Goal: Check status: Check status

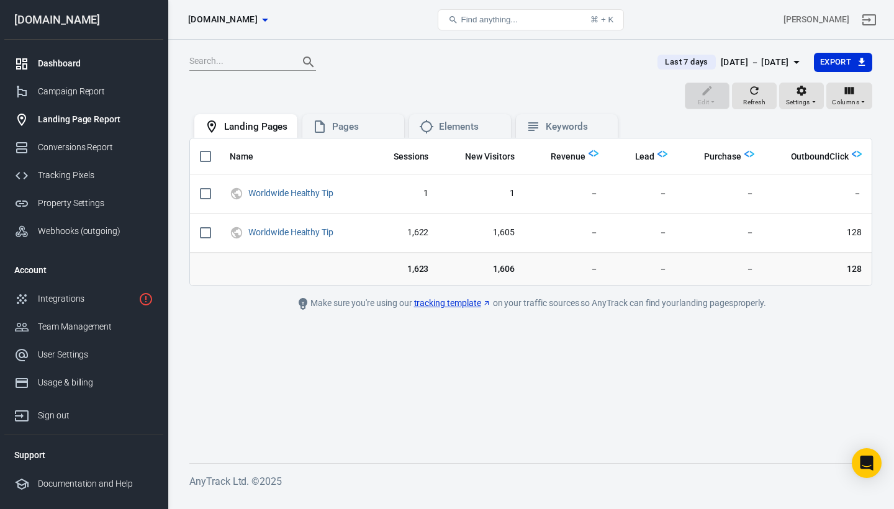
click at [73, 65] on div "Dashboard" at bounding box center [95, 63] width 115 height 13
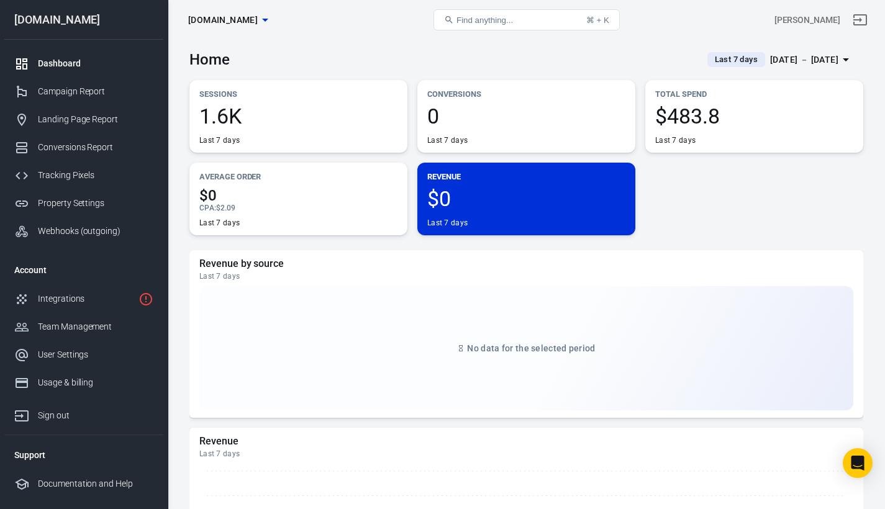
click at [311, 127] on div "1.6K Last 7 days" at bounding box center [298, 126] width 198 height 40
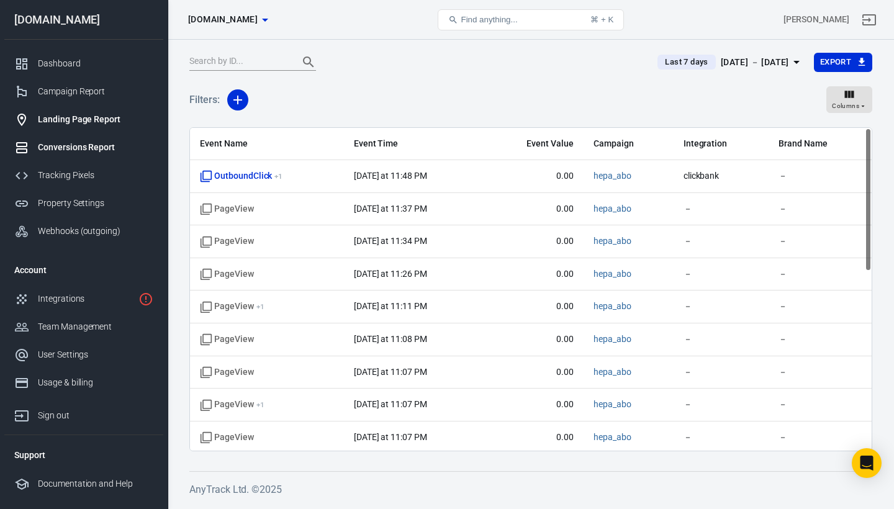
click at [84, 115] on div "Landing Page Report" at bounding box center [95, 119] width 115 height 13
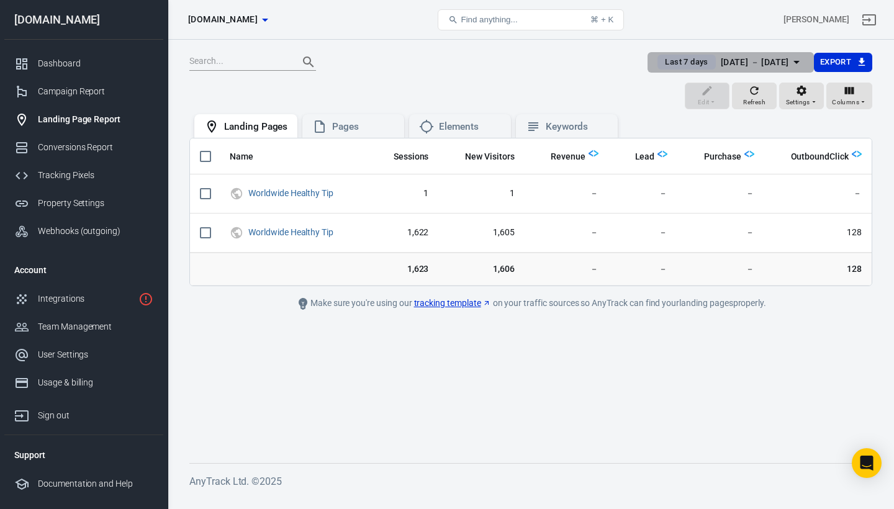
click at [660, 63] on span "Last 7 days" at bounding box center [686, 62] width 53 height 12
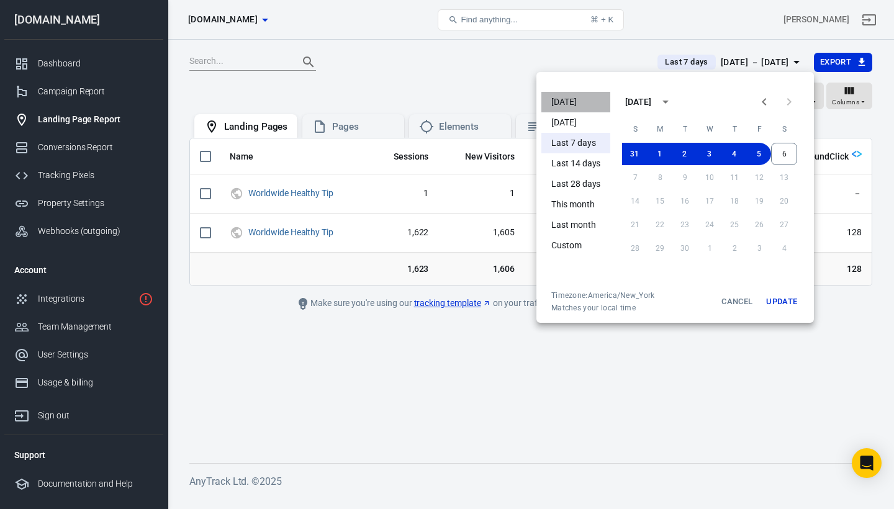
click at [566, 101] on li "[DATE]" at bounding box center [575, 102] width 69 height 20
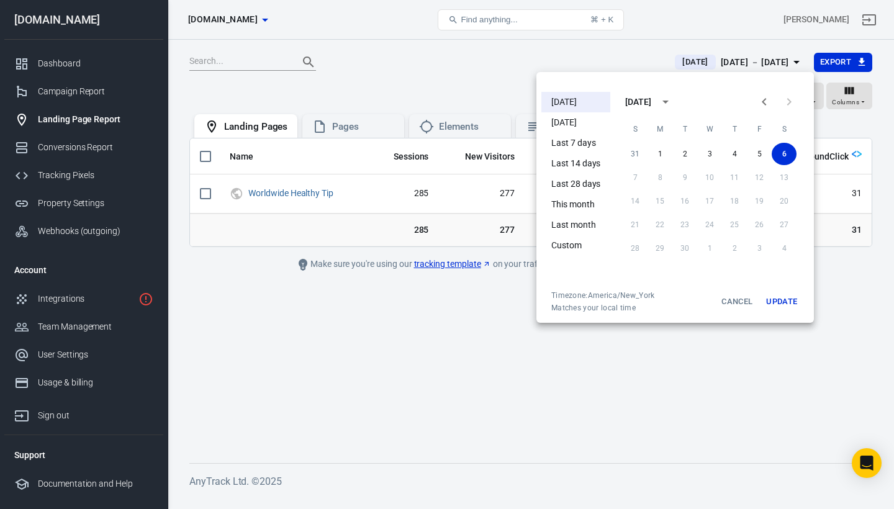
click at [446, 86] on div at bounding box center [447, 254] width 894 height 509
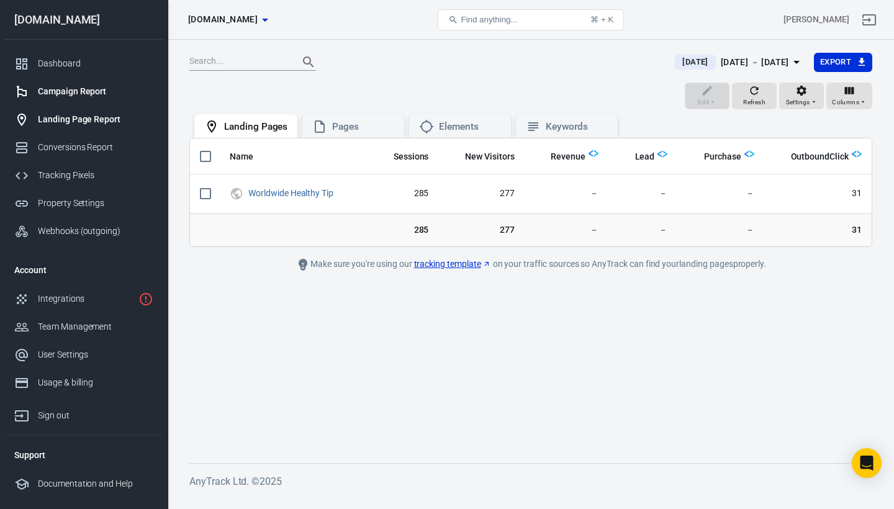
click at [108, 89] on div "Campaign Report" at bounding box center [95, 91] width 115 height 13
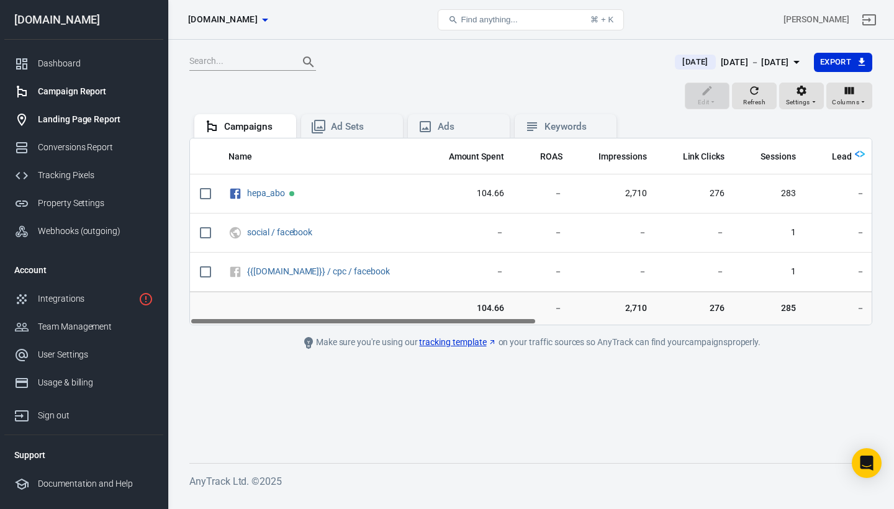
click at [104, 115] on div "Landing Page Report" at bounding box center [95, 119] width 115 height 13
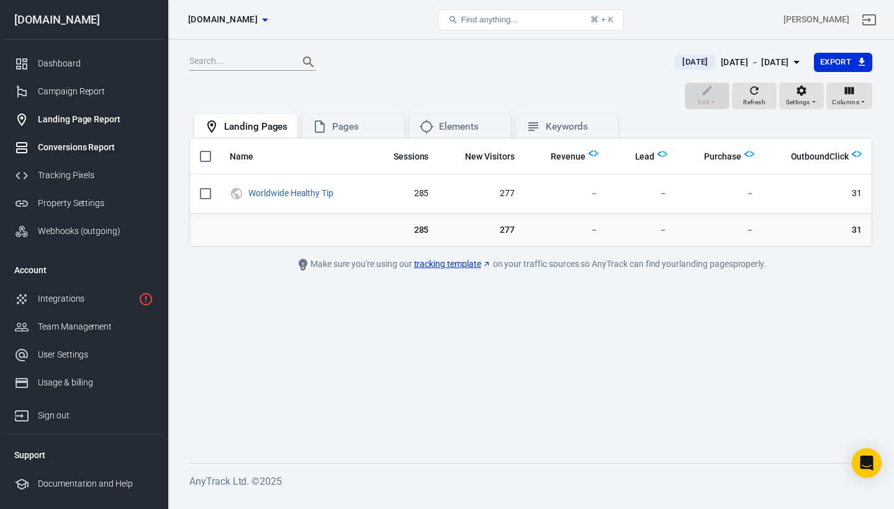
click at [66, 143] on div "Conversions Report" at bounding box center [95, 147] width 115 height 13
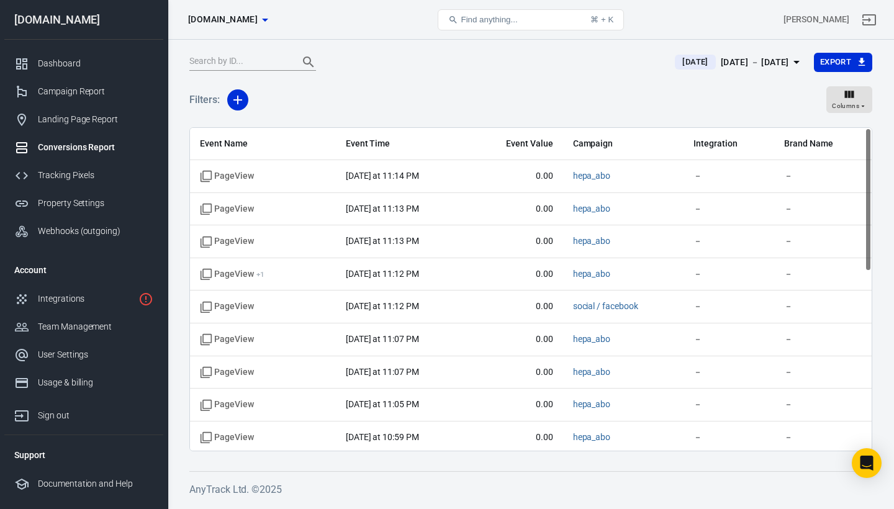
click at [679, 60] on span "[DATE]" at bounding box center [694, 62] width 35 height 12
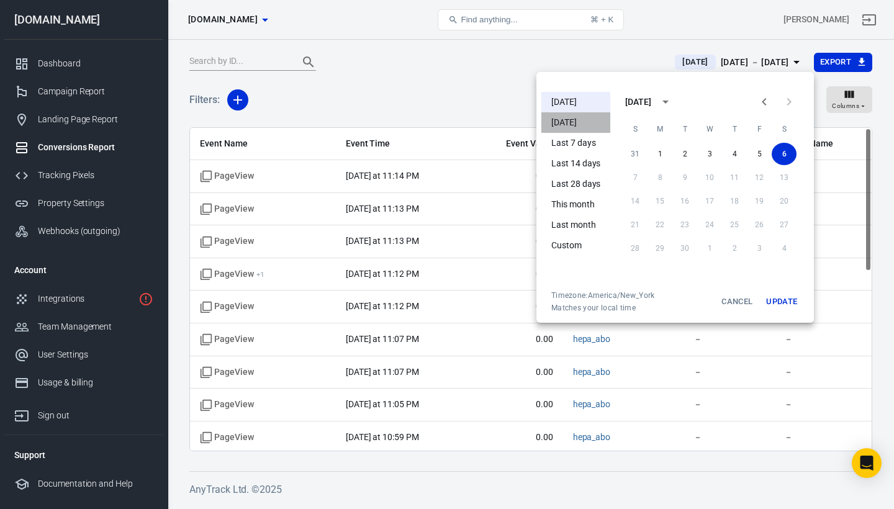
click at [577, 123] on li "[DATE]" at bounding box center [575, 122] width 69 height 20
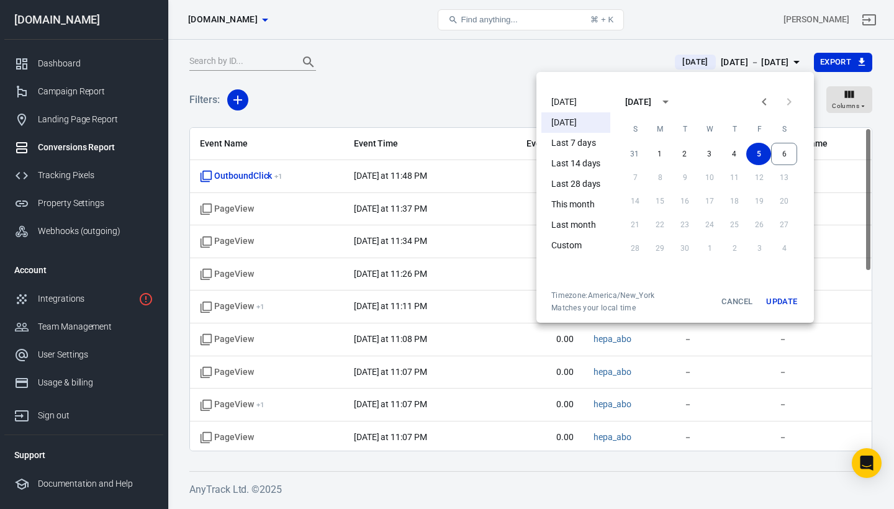
click at [443, 70] on div at bounding box center [447, 254] width 894 height 509
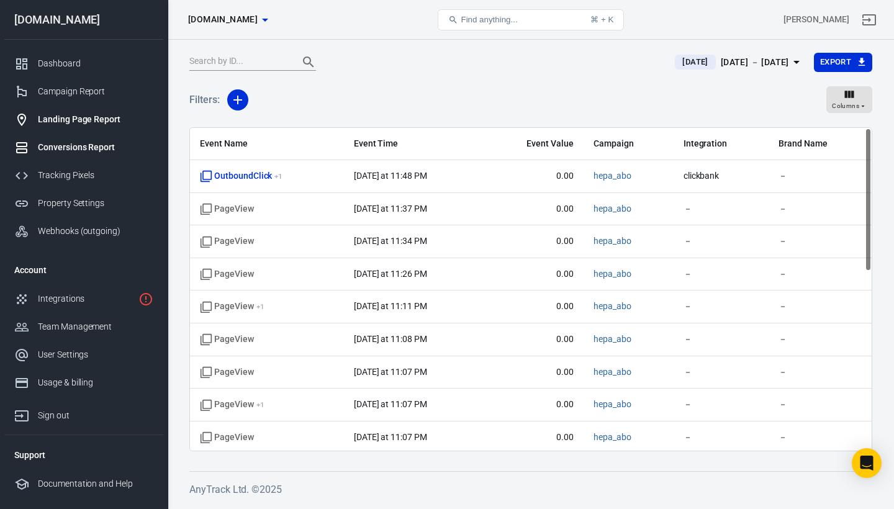
click at [97, 122] on div "Landing Page Report" at bounding box center [95, 119] width 115 height 13
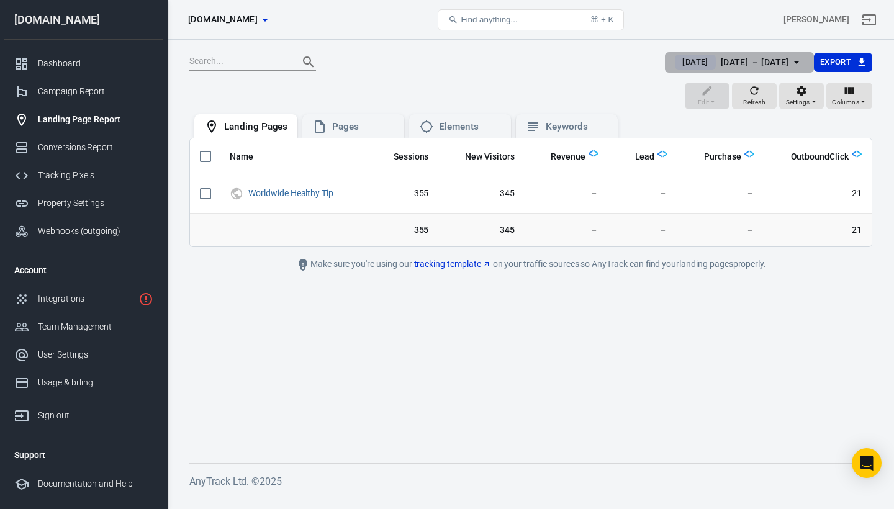
click at [680, 68] on div "[DATE]" at bounding box center [695, 62] width 40 height 15
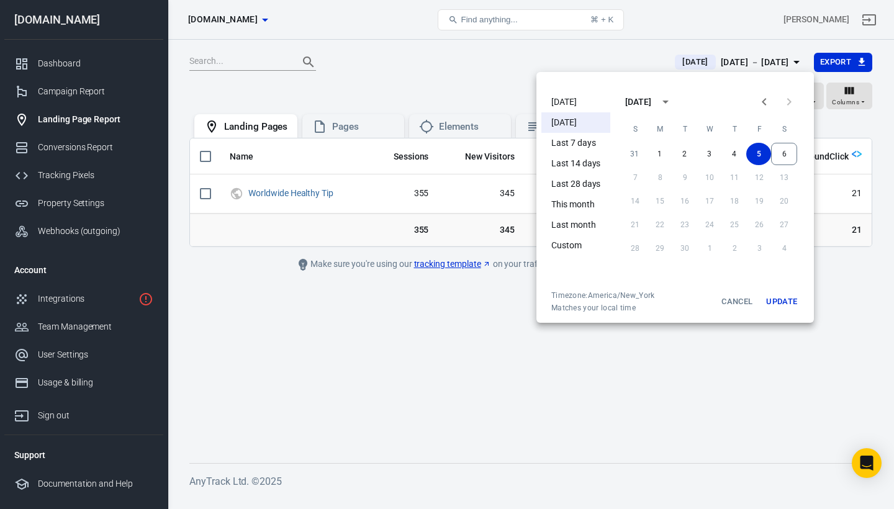
click at [576, 143] on li "Last 7 days" at bounding box center [575, 143] width 69 height 20
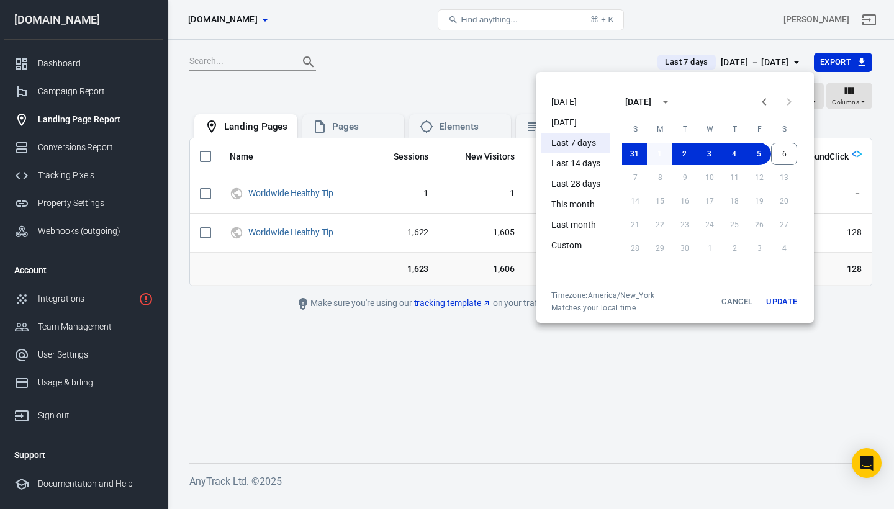
click at [657, 149] on button "1" at bounding box center [659, 154] width 25 height 22
click at [780, 299] on button "Update" at bounding box center [782, 302] width 40 height 22
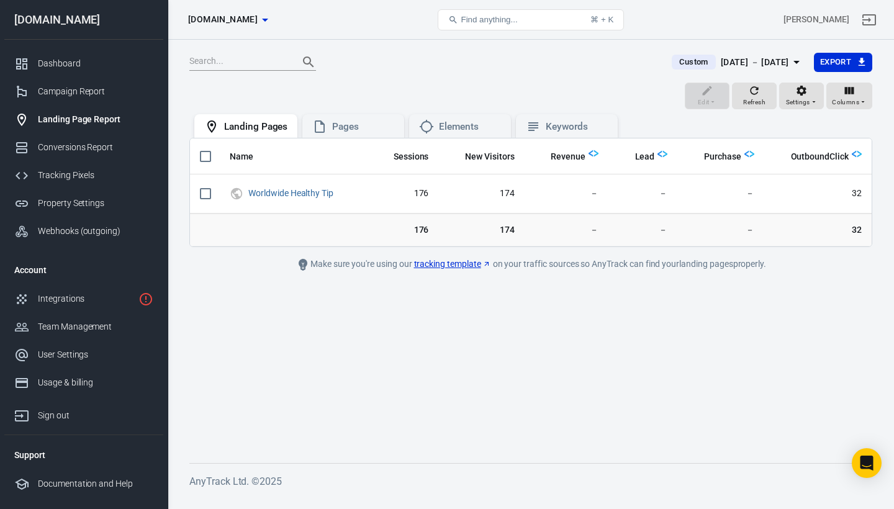
click at [682, 56] on span "Custom" at bounding box center [693, 62] width 38 height 12
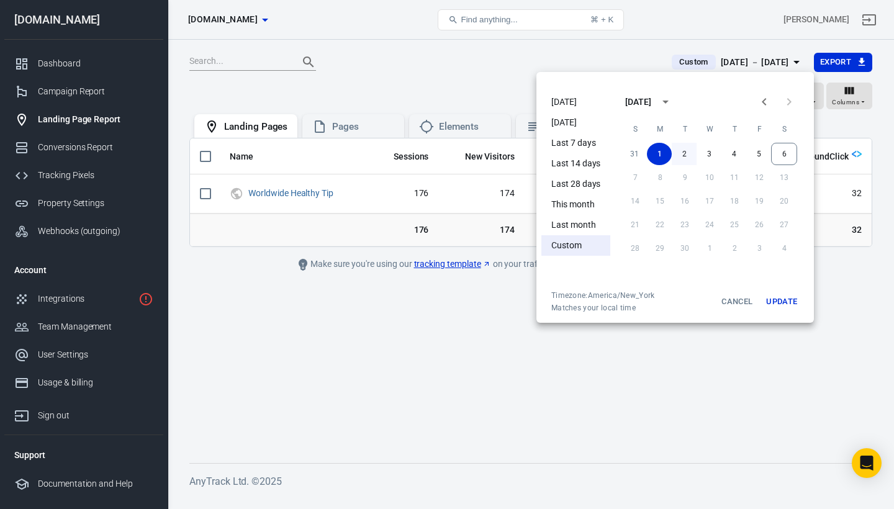
click at [686, 156] on button "2" at bounding box center [684, 154] width 25 height 22
click at [790, 304] on button "Update" at bounding box center [782, 302] width 40 height 22
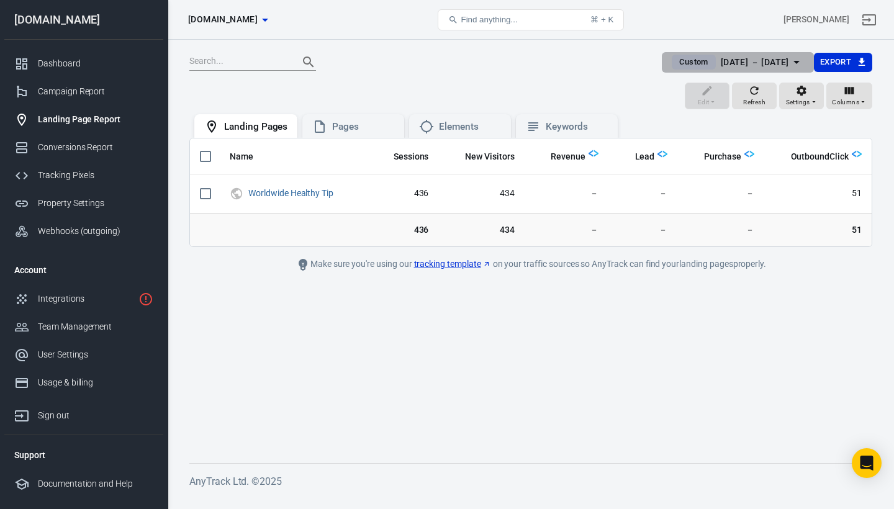
click at [685, 65] on span "Custom" at bounding box center [693, 62] width 38 height 12
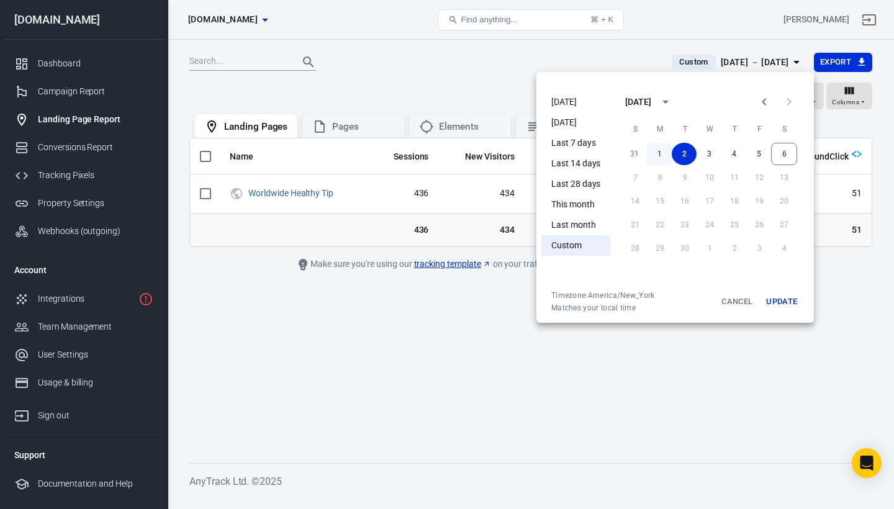
click at [662, 158] on button "1" at bounding box center [659, 154] width 25 height 22
click at [787, 299] on button "Update" at bounding box center [782, 302] width 40 height 22
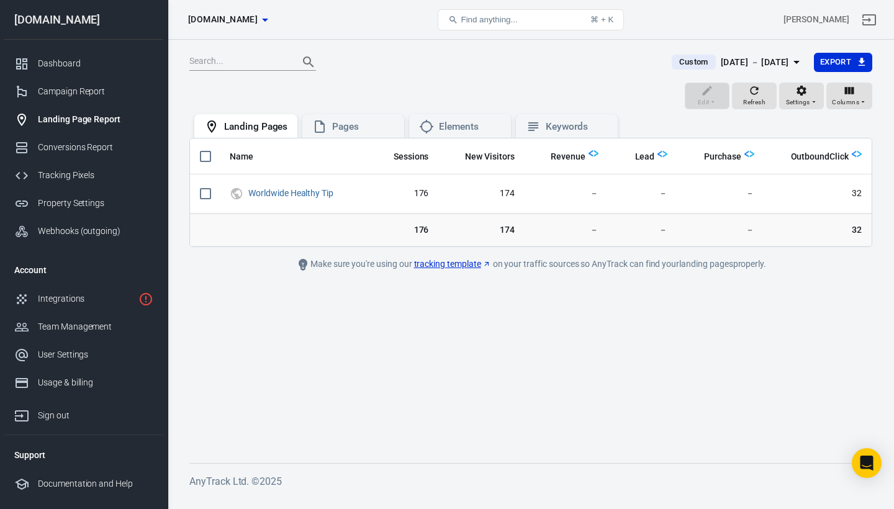
click at [684, 62] on span "Custom" at bounding box center [693, 62] width 38 height 12
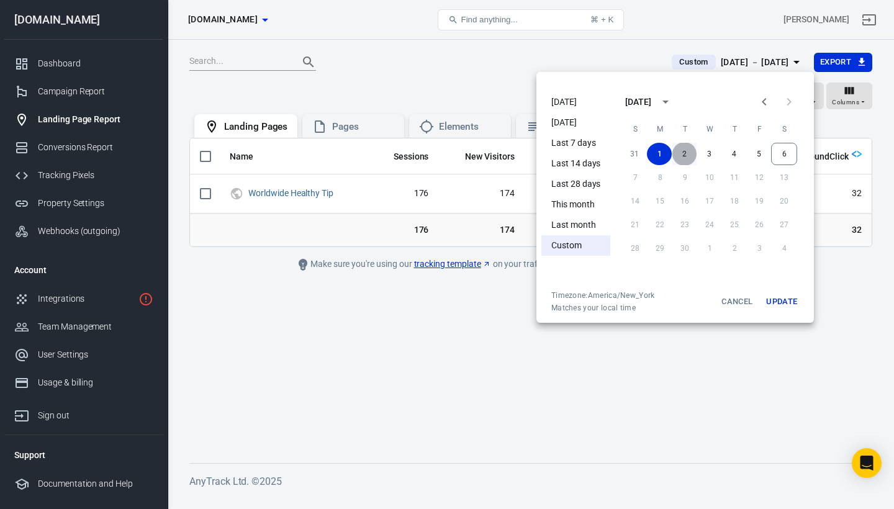
click at [683, 153] on button "2" at bounding box center [684, 154] width 25 height 22
click at [787, 299] on button "Update" at bounding box center [782, 302] width 40 height 22
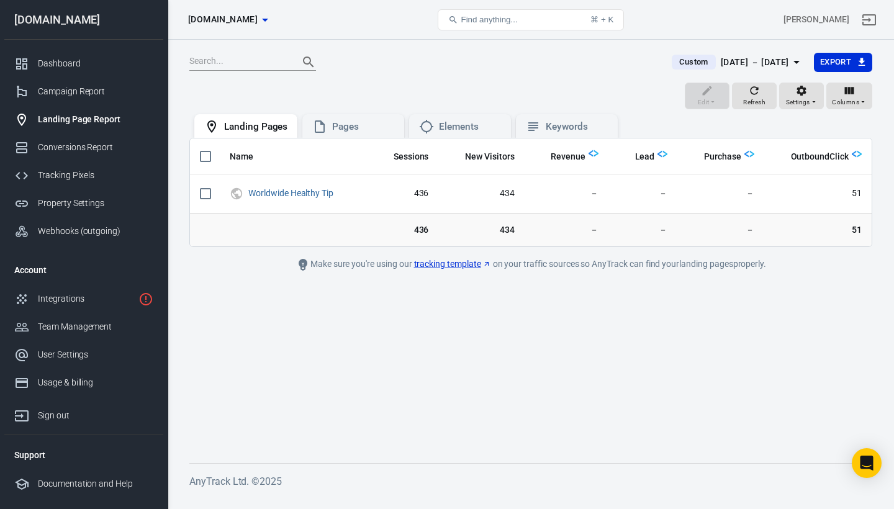
click at [674, 61] on span "Custom" at bounding box center [693, 62] width 38 height 12
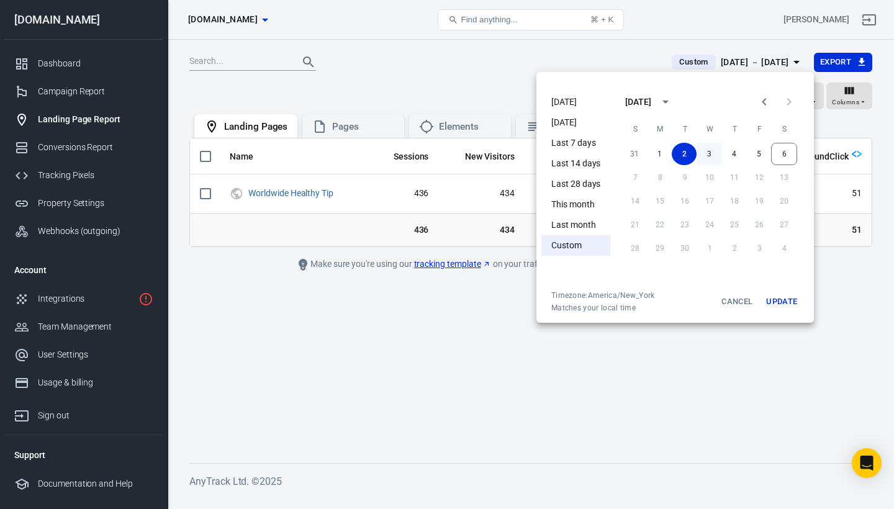
click at [710, 153] on button "3" at bounding box center [709, 154] width 25 height 22
click at [782, 298] on button "Update" at bounding box center [782, 302] width 40 height 22
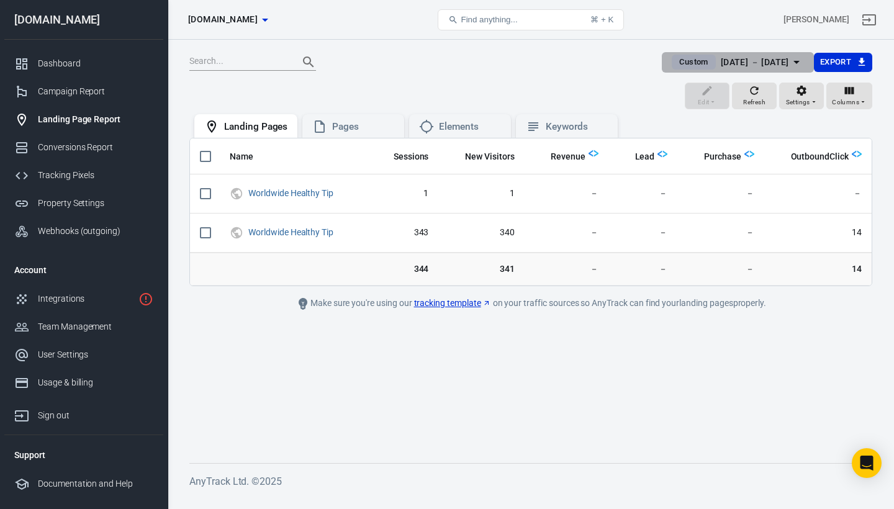
click at [680, 60] on span "Custom" at bounding box center [693, 62] width 38 height 12
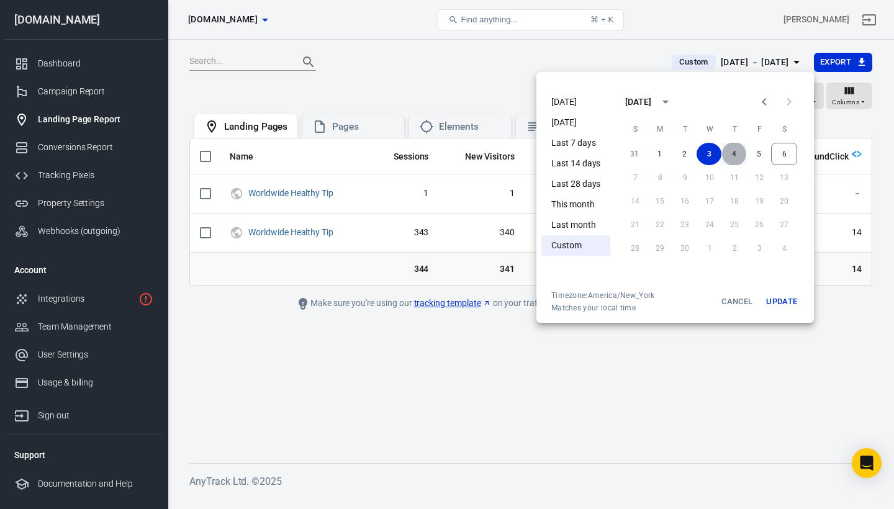
click at [738, 151] on button "4" at bounding box center [733, 154] width 25 height 22
click at [737, 151] on button "4" at bounding box center [733, 154] width 25 height 22
click at [792, 304] on button "Update" at bounding box center [782, 302] width 40 height 22
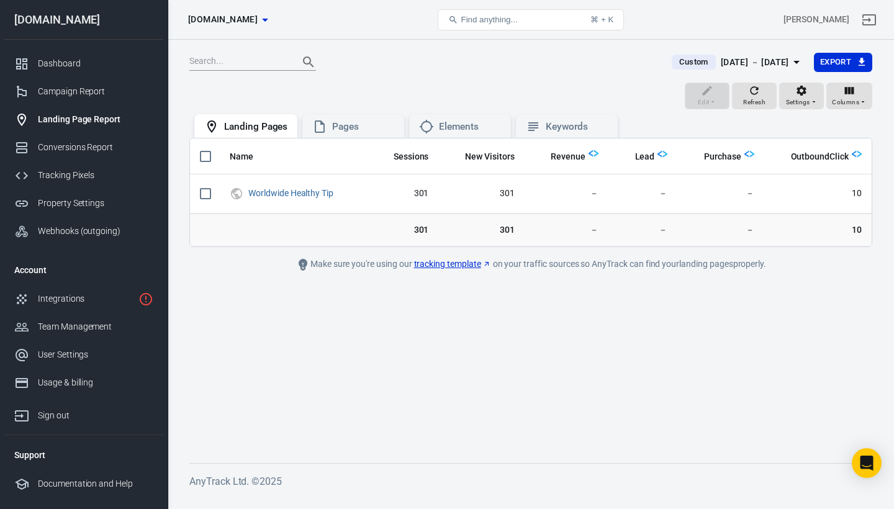
click at [674, 61] on span "Custom" at bounding box center [693, 62] width 38 height 12
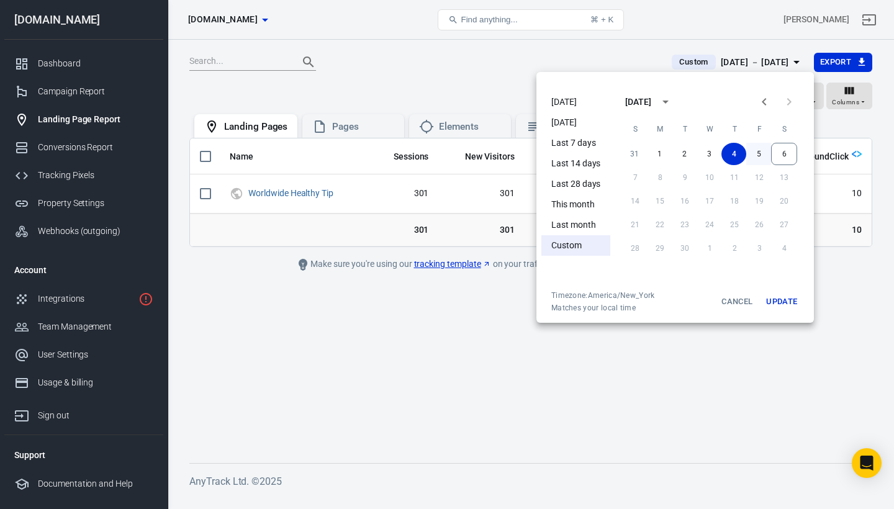
click at [756, 150] on button "5" at bounding box center [758, 154] width 25 height 22
click at [755, 150] on button "5" at bounding box center [758, 154] width 25 height 22
click at [775, 302] on button "Update" at bounding box center [782, 302] width 40 height 22
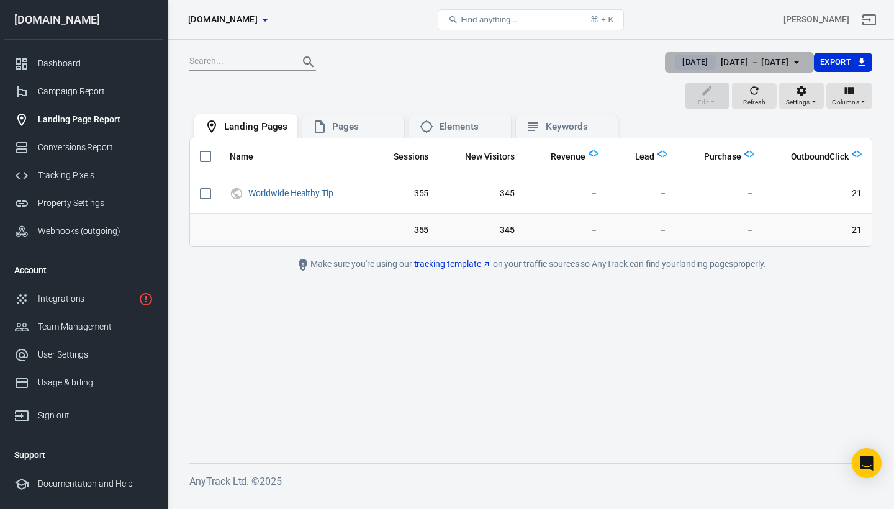
click at [677, 62] on span "[DATE]" at bounding box center [694, 62] width 35 height 12
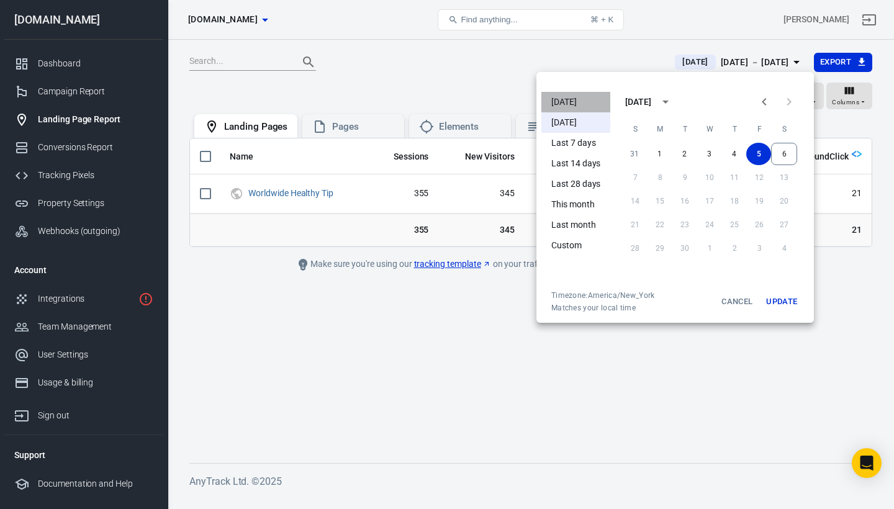
click at [565, 102] on li "[DATE]" at bounding box center [575, 102] width 69 height 20
click at [795, 300] on button "Update" at bounding box center [782, 302] width 40 height 22
